Goal: Task Accomplishment & Management: Complete application form

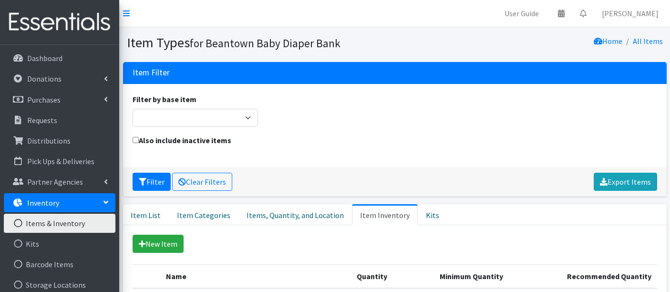
scroll to position [530, 0]
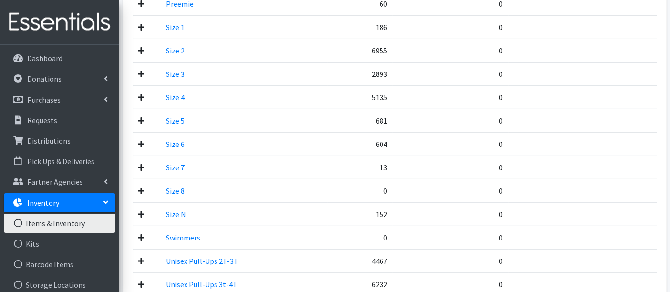
click at [142, 93] on icon at bounding box center [141, 97] width 7 height 8
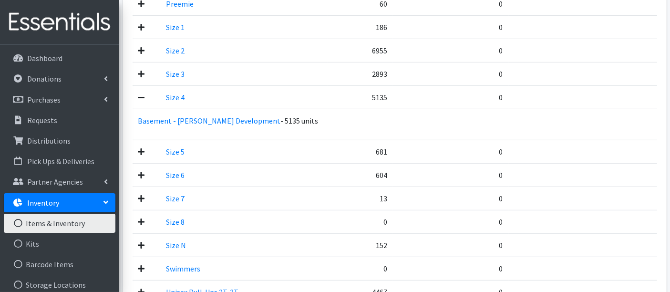
click at [142, 93] on icon at bounding box center [141, 97] width 7 height 8
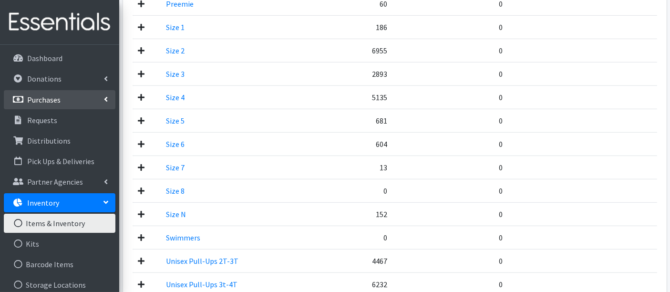
click at [58, 95] on p "Purchases" at bounding box center [43, 100] width 33 height 10
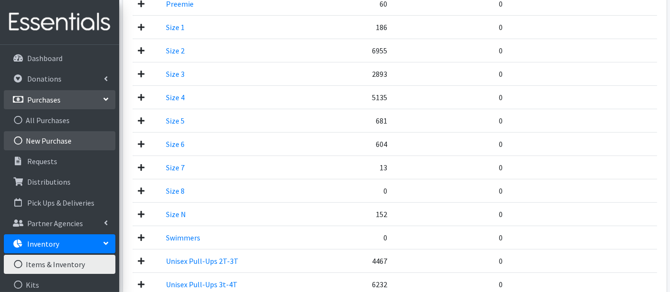
click at [39, 142] on link "New Purchase" at bounding box center [60, 140] width 112 height 19
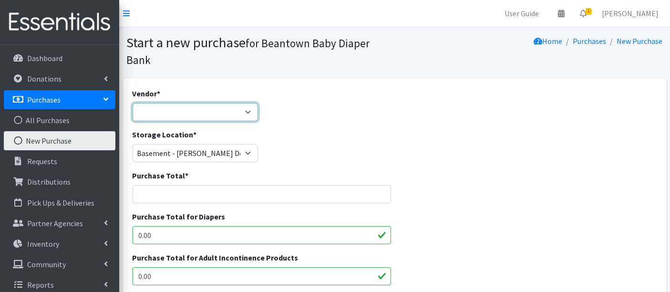
click at [207, 114] on select "Amazon HDI Wholesale/Brookies JSL Target Walmart ---Not Listed---" at bounding box center [196, 112] width 126 height 18
select select "607"
click at [133, 103] on select "Amazon HDI Wholesale/Brookies JSL Target Walmart ---Not Listed---" at bounding box center [196, 112] width 126 height 18
click at [162, 190] on input "Purchase Total *" at bounding box center [262, 194] width 259 height 18
type input "7355.18"
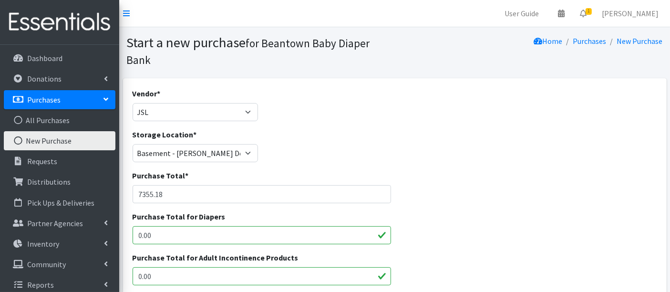
click at [178, 236] on input "0.00" at bounding box center [262, 235] width 259 height 18
type input "0"
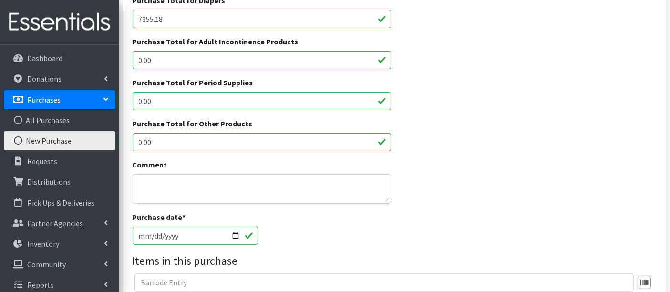
scroll to position [265, 0]
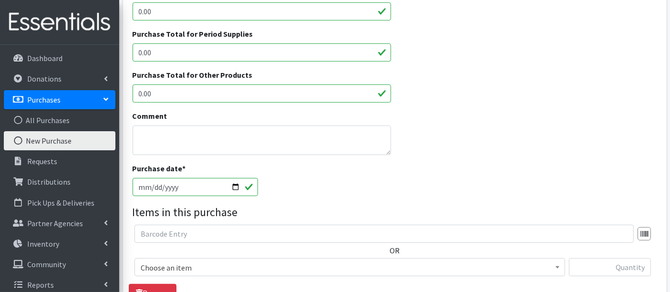
type input "7355.18"
click at [208, 129] on textarea "Comment" at bounding box center [262, 140] width 259 height 30
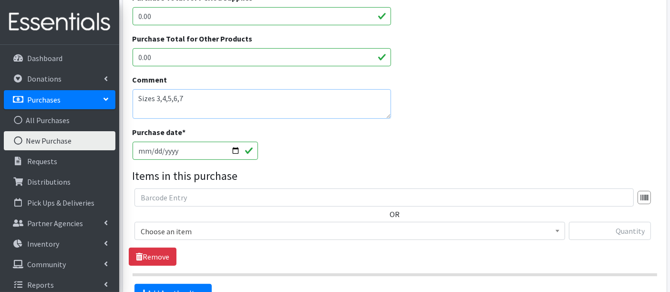
scroll to position [318, 0]
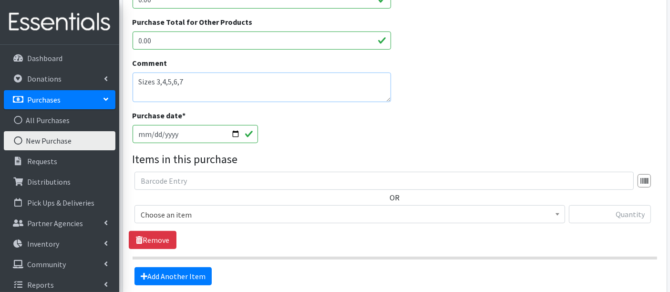
type textarea "Sizes 3,4,5,6,7"
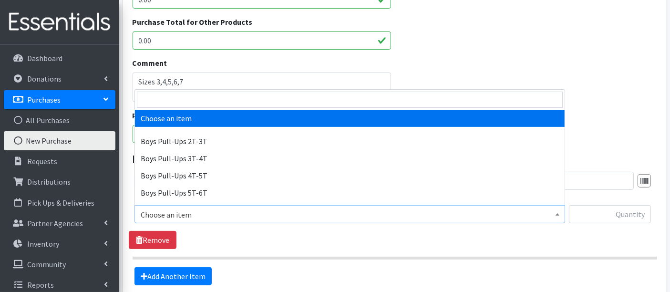
click at [190, 215] on span "Choose an item" at bounding box center [350, 214] width 418 height 13
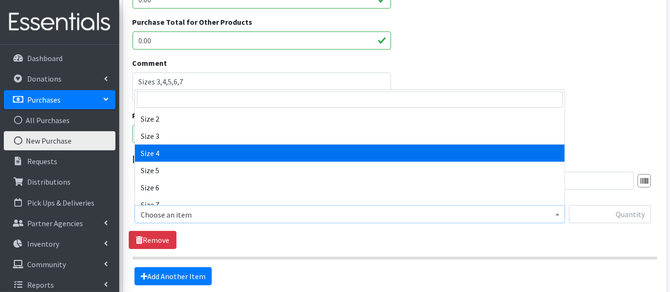
scroll to position [212, 0]
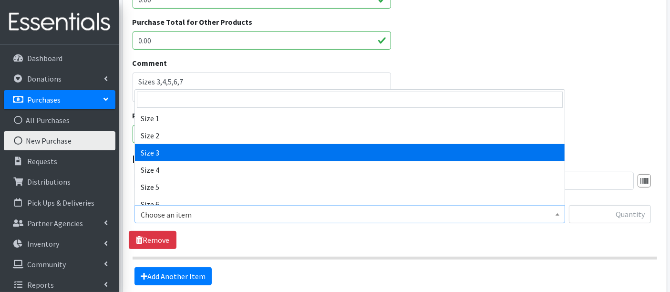
select select "14902"
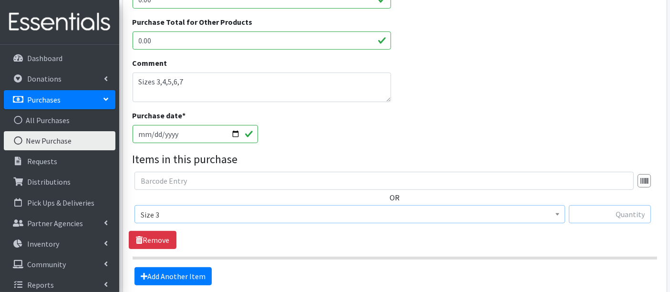
click at [606, 213] on input "text" at bounding box center [610, 214] width 82 height 18
type input "5250"
click at [159, 275] on link "Add Another Item" at bounding box center [173, 276] width 77 height 18
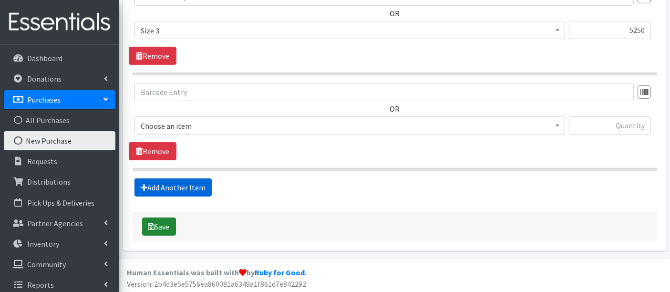
scroll to position [502, 0]
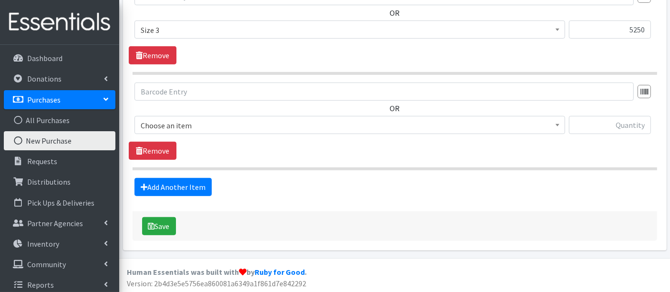
click at [186, 126] on span "Choose an item" at bounding box center [350, 125] width 418 height 13
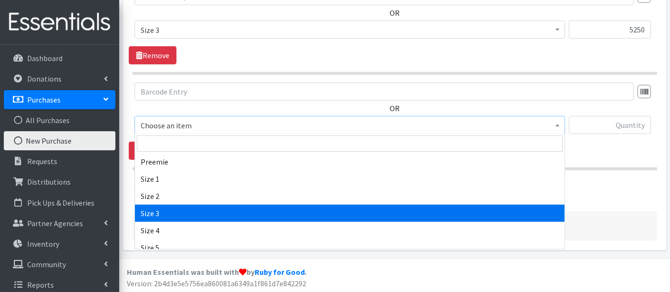
scroll to position [212, 0]
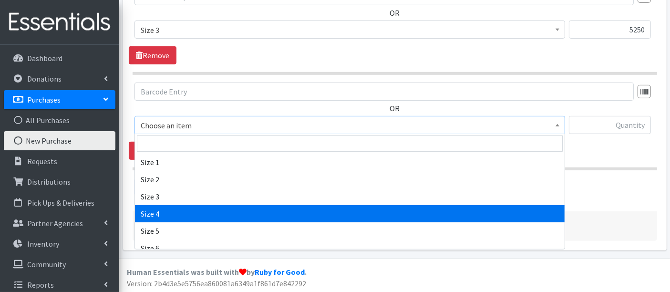
drag, startPoint x: 167, startPoint y: 213, endPoint x: 346, endPoint y: 227, distance: 178.9
select select "14922"
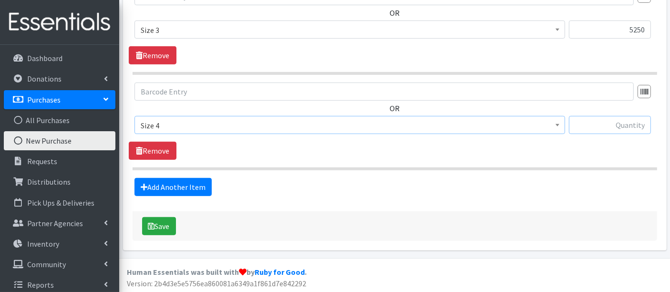
click at [608, 125] on input "text" at bounding box center [610, 125] width 82 height 18
type input "4725"
click at [197, 186] on link "Add Another Item" at bounding box center [173, 187] width 77 height 18
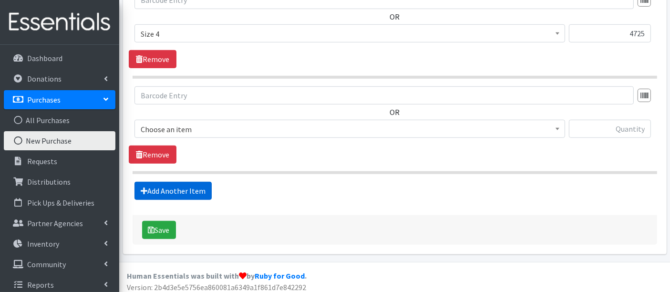
scroll to position [597, 0]
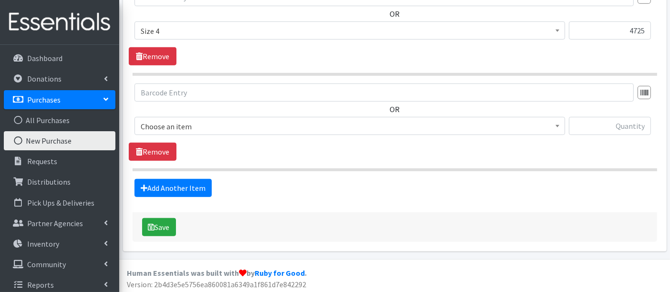
click at [175, 117] on span "Choose an item" at bounding box center [350, 126] width 431 height 18
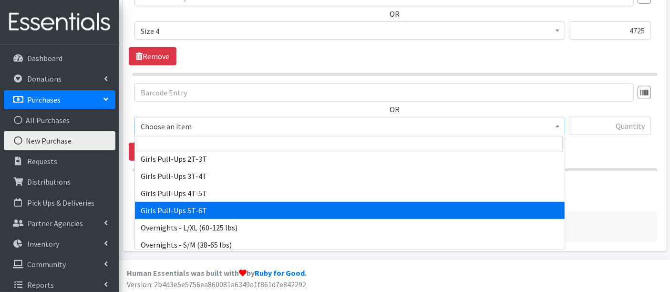
scroll to position [212, 0]
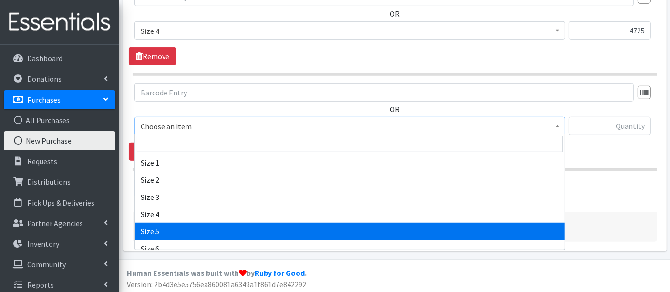
select select "14920"
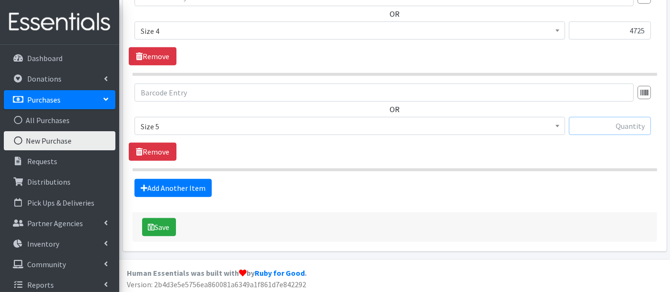
click at [576, 122] on input "text" at bounding box center [610, 126] width 82 height 18
type input "8400"
click at [162, 188] on link "Add Another Item" at bounding box center [173, 188] width 77 height 18
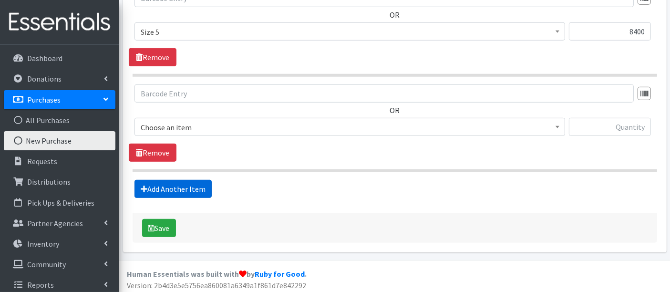
scroll to position [692, 0]
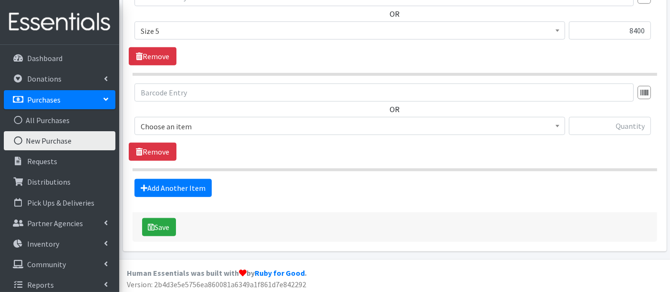
click at [183, 127] on span "Choose an item" at bounding box center [350, 126] width 418 height 13
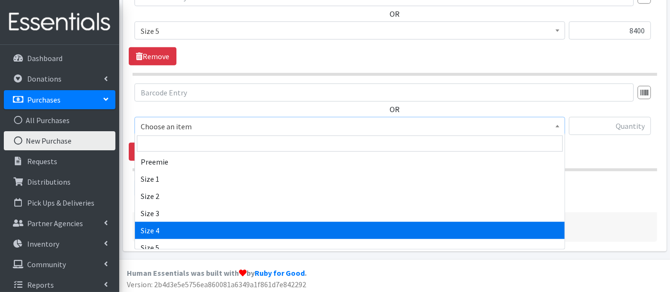
scroll to position [212, 0]
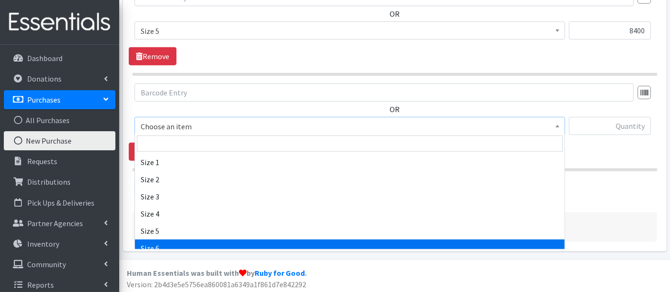
select select "14903"
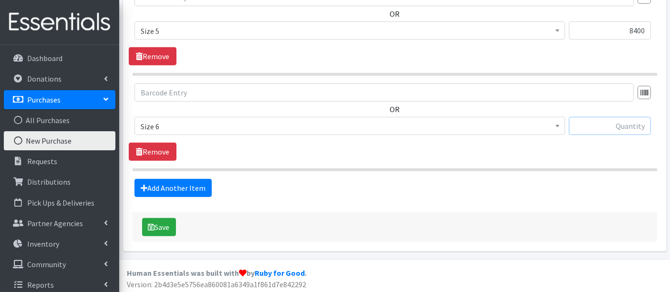
click at [622, 130] on input "text" at bounding box center [610, 126] width 82 height 18
type input "8400"
click at [167, 186] on link "Add Another Item" at bounding box center [173, 188] width 77 height 18
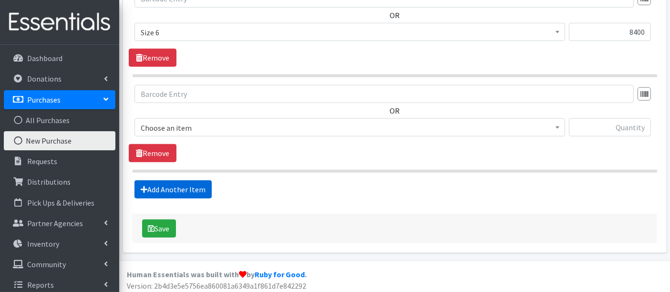
scroll to position [787, 0]
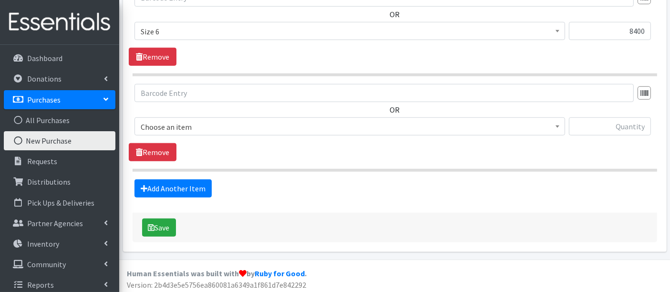
click at [151, 124] on span "Choose an item" at bounding box center [350, 126] width 418 height 13
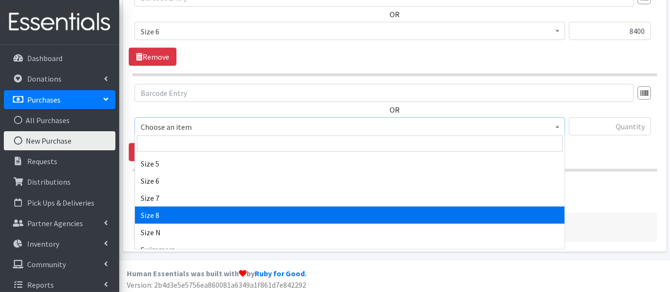
scroll to position [318, 0]
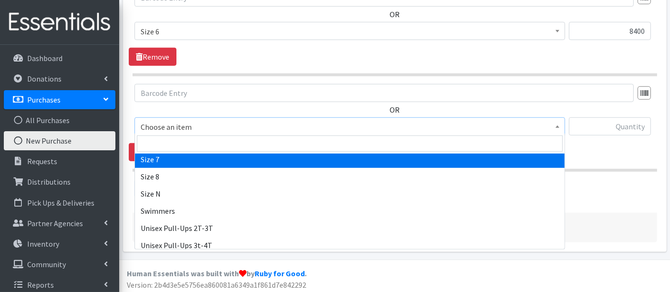
select select "14916"
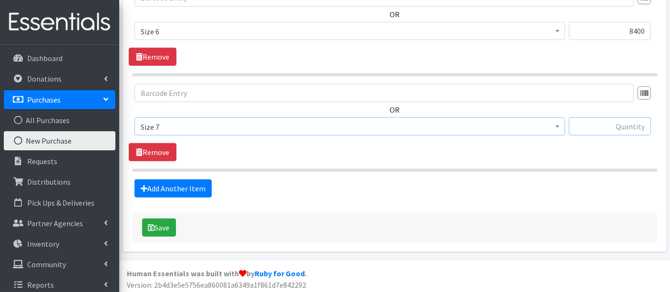
click at [601, 124] on input "text" at bounding box center [610, 126] width 82 height 18
type input "8400"
click at [163, 227] on button "Save" at bounding box center [159, 227] width 34 height 18
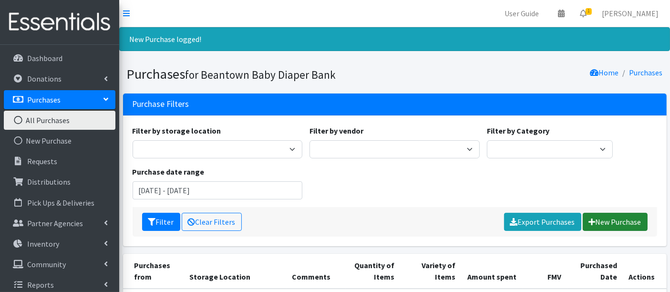
click at [630, 218] on link "New Purchase" at bounding box center [615, 222] width 65 height 18
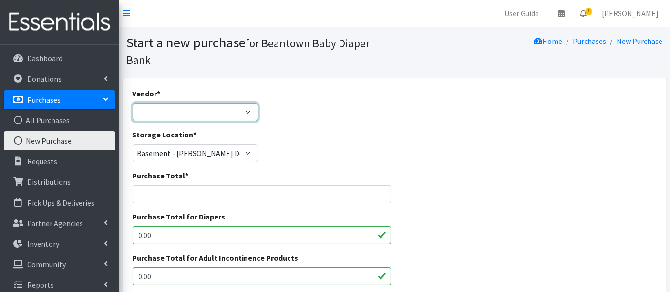
click at [177, 104] on select "Amazon HDI Wholesale/Brookies JSL Target Walmart ---Not Listed---" at bounding box center [196, 112] width 126 height 18
select select "607"
click at [133, 103] on select "Amazon HDI Wholesale/Brookies JSL Target Walmart ---Not Listed---" at bounding box center [196, 112] width 126 height 18
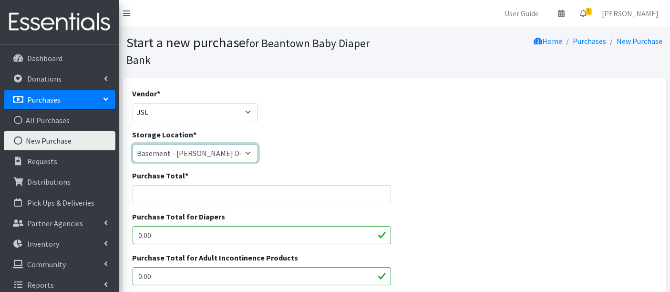
click at [174, 153] on select "Basement - Finnegan Development Trailer - Finnegan Development" at bounding box center [196, 153] width 126 height 18
click at [175, 152] on select "Basement - Finnegan Development Trailer - Finnegan Development" at bounding box center [196, 153] width 126 height 18
click at [174, 198] on input "Purchase Total *" at bounding box center [262, 194] width 259 height 18
click at [189, 195] on input "Purchase Total *" at bounding box center [262, 194] width 259 height 18
type input "1287.72"
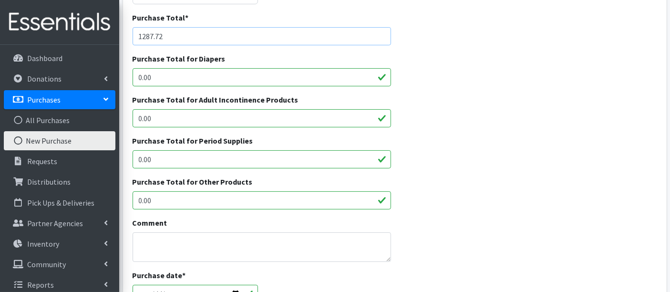
scroll to position [159, 0]
click at [174, 200] on input "0.00" at bounding box center [262, 199] width 259 height 18
click at [224, 244] on textarea "Comment" at bounding box center [262, 246] width 259 height 30
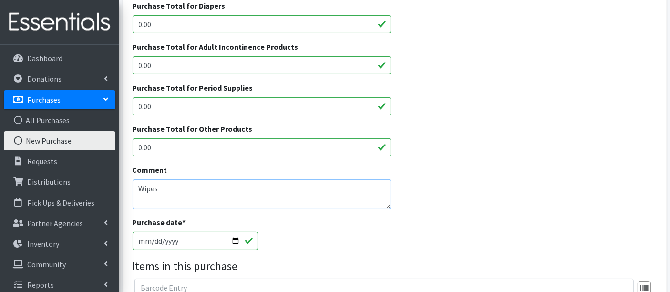
scroll to position [318, 0]
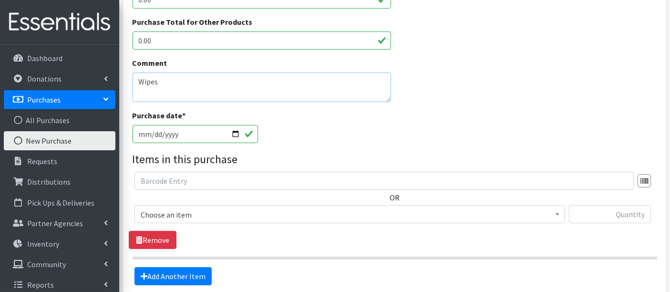
type textarea "Wipes"
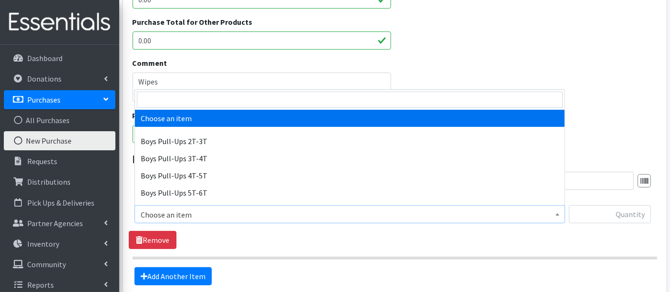
click at [187, 215] on span "Choose an item" at bounding box center [350, 214] width 418 height 13
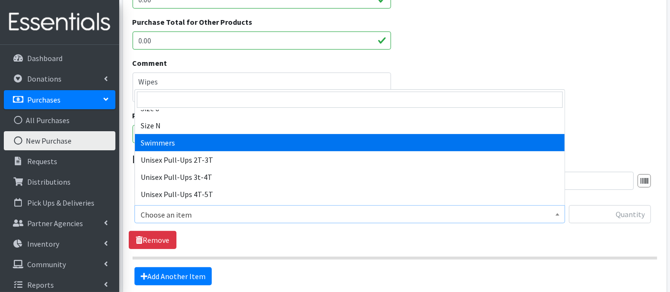
scroll to position [373, 0]
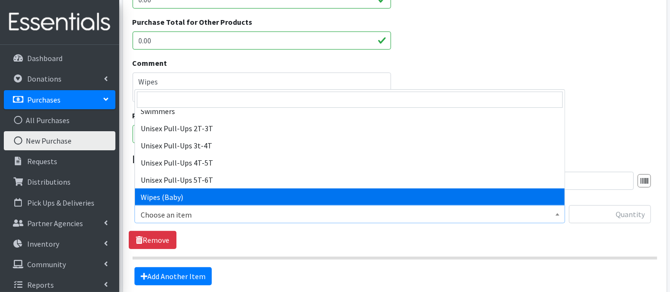
select select "14930"
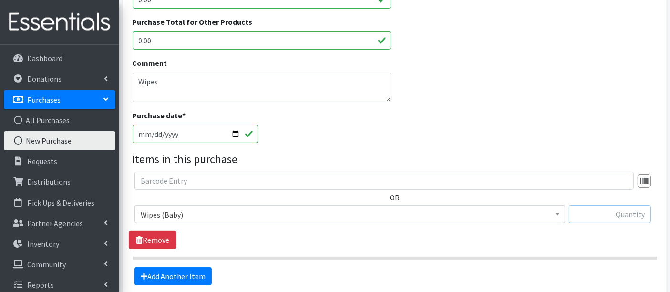
click at [617, 215] on input "text" at bounding box center [610, 214] width 82 height 18
type input "100800"
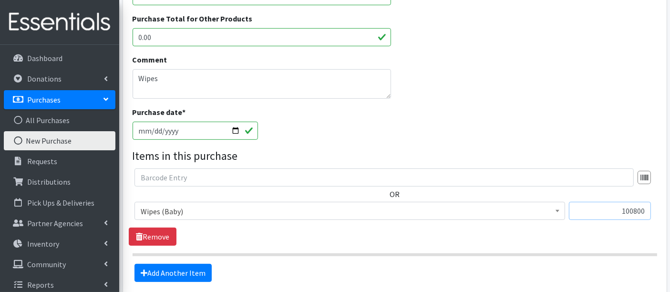
scroll to position [407, 0]
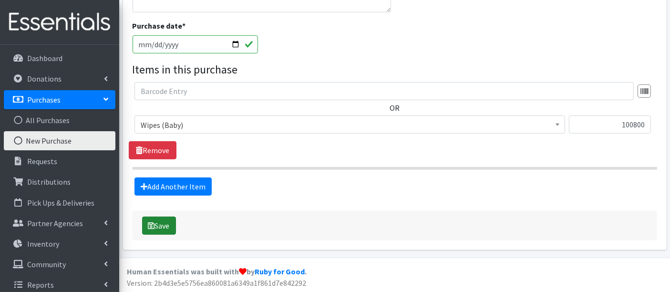
click at [156, 224] on button "Save" at bounding box center [159, 226] width 34 height 18
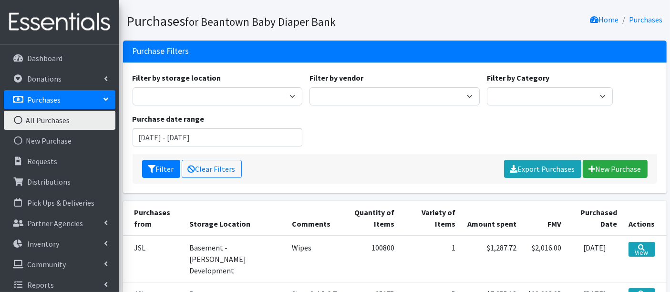
scroll to position [212, 0]
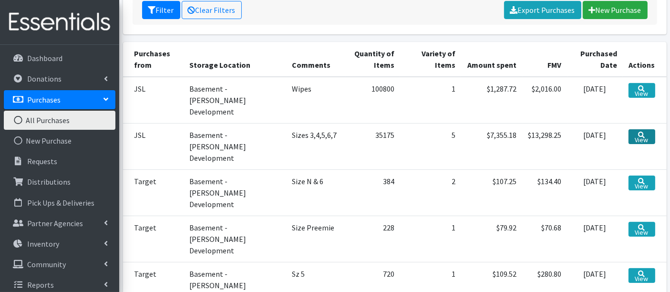
click at [643, 129] on link "View" at bounding box center [642, 136] width 27 height 15
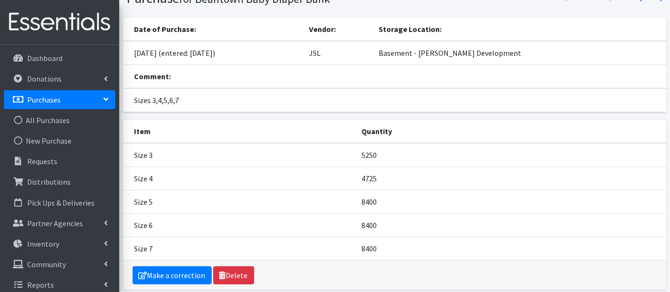
scroll to position [83, 0]
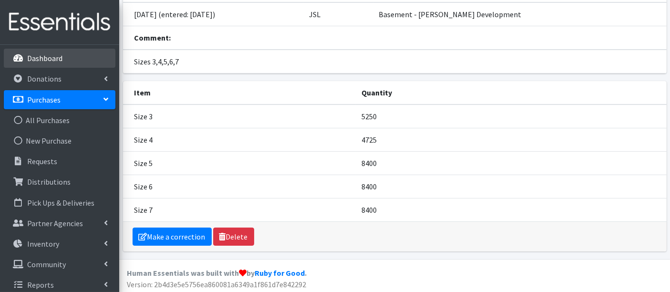
click at [66, 62] on link "Dashboard" at bounding box center [60, 58] width 112 height 19
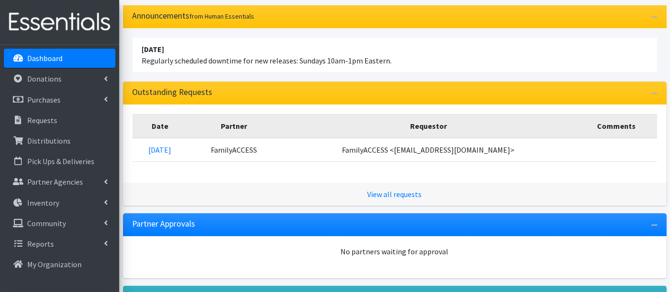
scroll to position [106, 0]
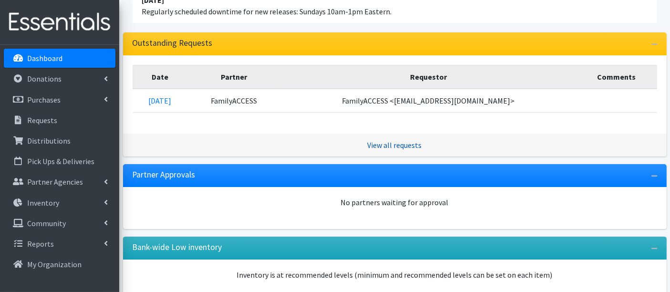
click at [398, 144] on link "View all requests" at bounding box center [395, 145] width 54 height 10
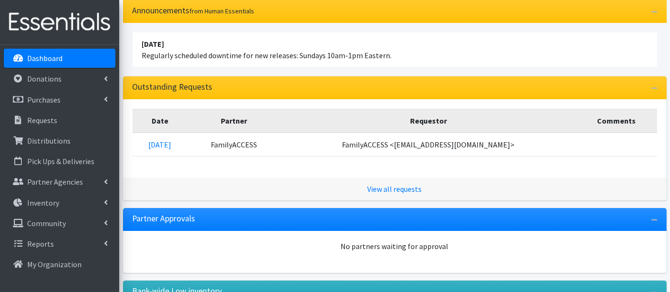
scroll to position [0, 0]
